Goal: Task Accomplishment & Management: Manage account settings

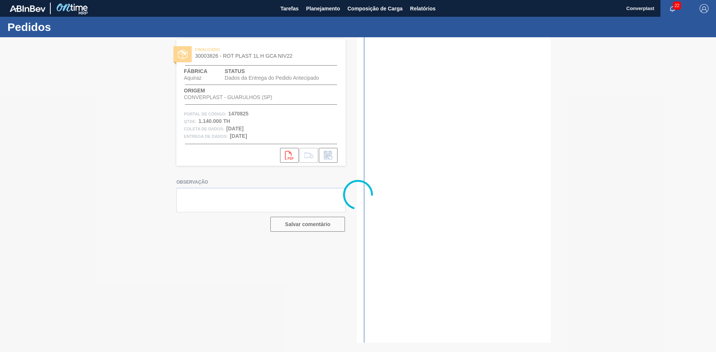
click at [324, 18] on div "Pedidos" at bounding box center [358, 27] width 716 height 21
click at [334, 6] on font "Planejamento" at bounding box center [323, 8] width 34 height 9
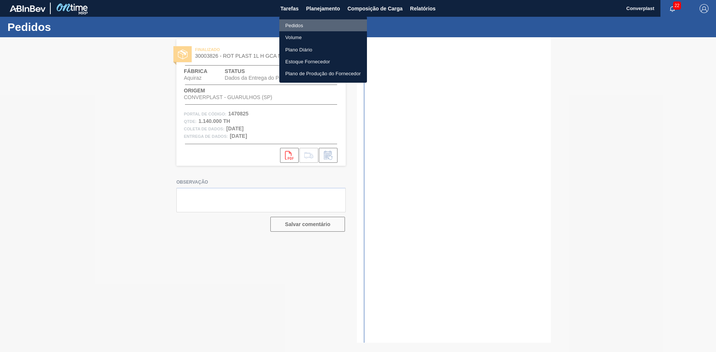
click at [302, 22] on font "Pedidos" at bounding box center [294, 25] width 18 height 7
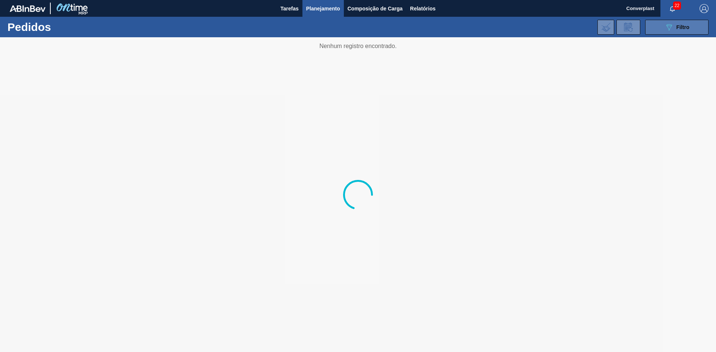
click at [666, 20] on button "089F7B8B-B2A5-4AFE-B5C0-19BA573D28AC Filtro" at bounding box center [676, 27] width 63 height 15
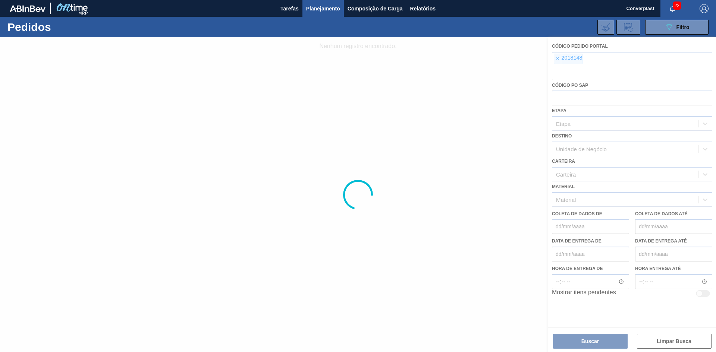
click at [559, 60] on div at bounding box center [358, 194] width 716 height 315
click at [557, 60] on div at bounding box center [358, 194] width 716 height 315
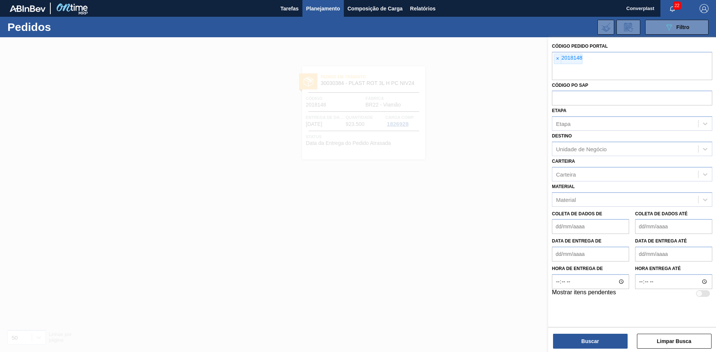
click at [557, 60] on font "×" at bounding box center [557, 59] width 3 height 6
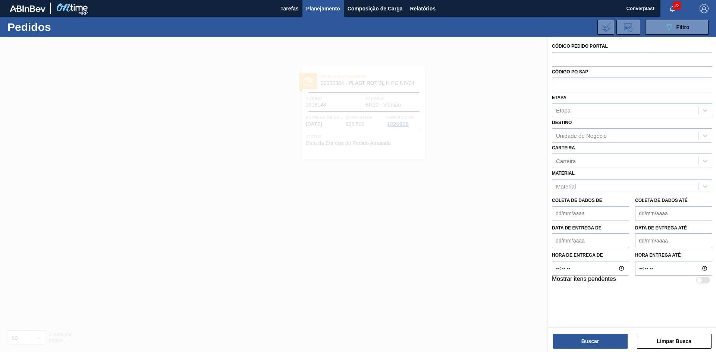
paste input "2031809"
type input "2031809"
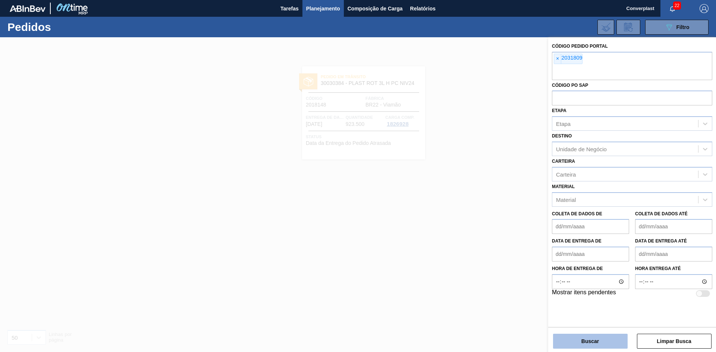
click at [559, 342] on button "Buscar" at bounding box center [590, 341] width 75 height 15
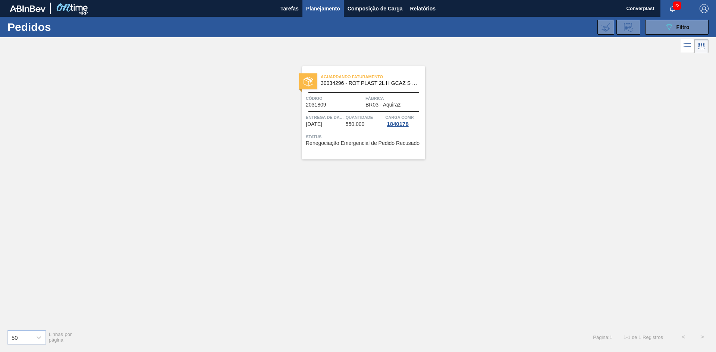
click at [342, 141] on font "Renegociação Emergencial de Pedido Recusado" at bounding box center [363, 143] width 114 height 6
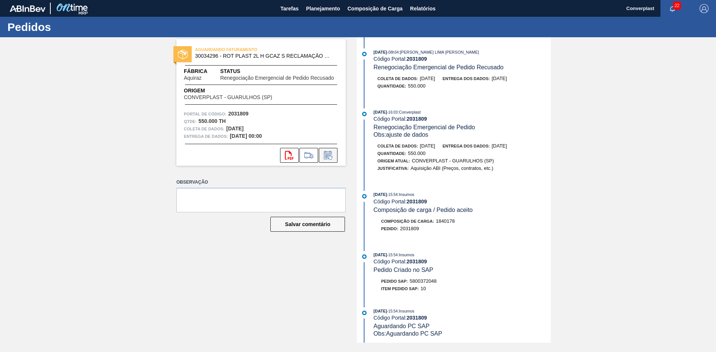
click at [330, 156] on icon at bounding box center [328, 155] width 12 height 9
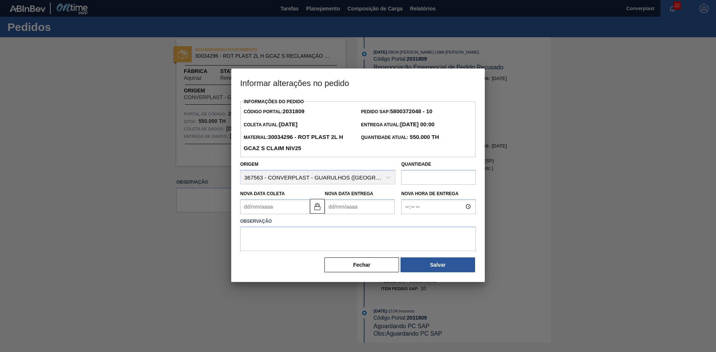
click at [347, 207] on Entrega2031809 "Nova Data Entrega" at bounding box center [360, 206] width 70 height 15
type Coleta2031809 "[DATE]"
type Entrega2031809 "1"
type Coleta2031809 "[DATE]"
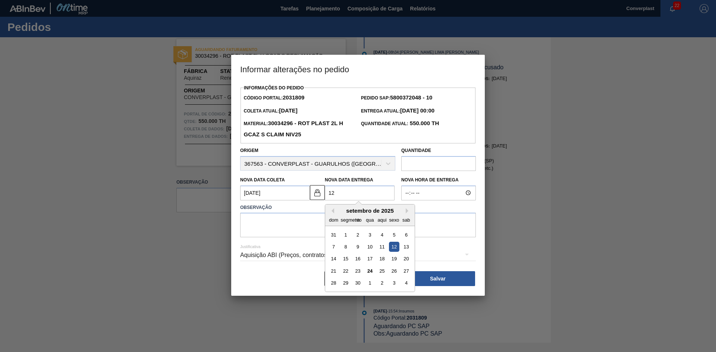
type Entrega2031809 "12/"
type Coleta2031809 "[DATE]"
type Entrega2031809 "12/1"
type Coleta2031809 "[DATE]"
click at [329, 261] on div "12" at bounding box center [334, 259] width 10 height 10
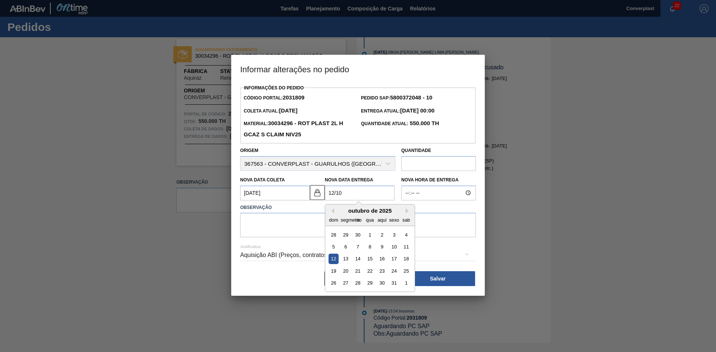
type Entrega2031809 "[DATE]"
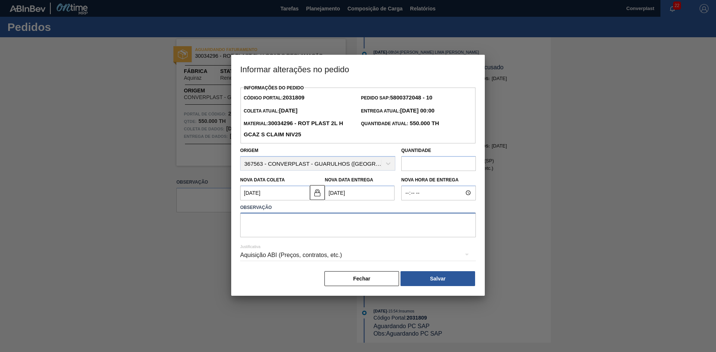
click at [287, 229] on textarea at bounding box center [358, 225] width 236 height 25
type textarea "a"
type textarea "j"
type textarea "ajuste"
click at [453, 280] on button "Salvar" at bounding box center [437, 278] width 75 height 15
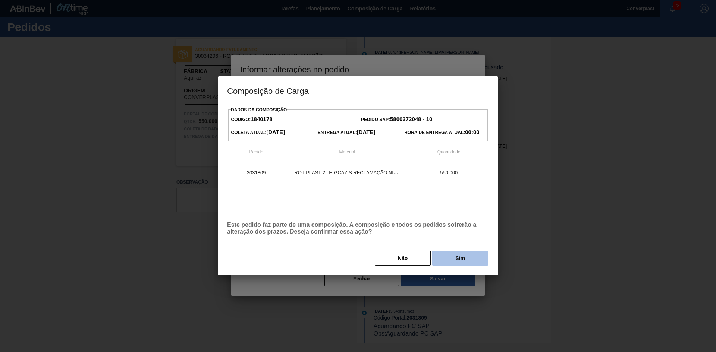
click at [456, 260] on font "Sim" at bounding box center [460, 258] width 10 height 6
